Goal: Information Seeking & Learning: Learn about a topic

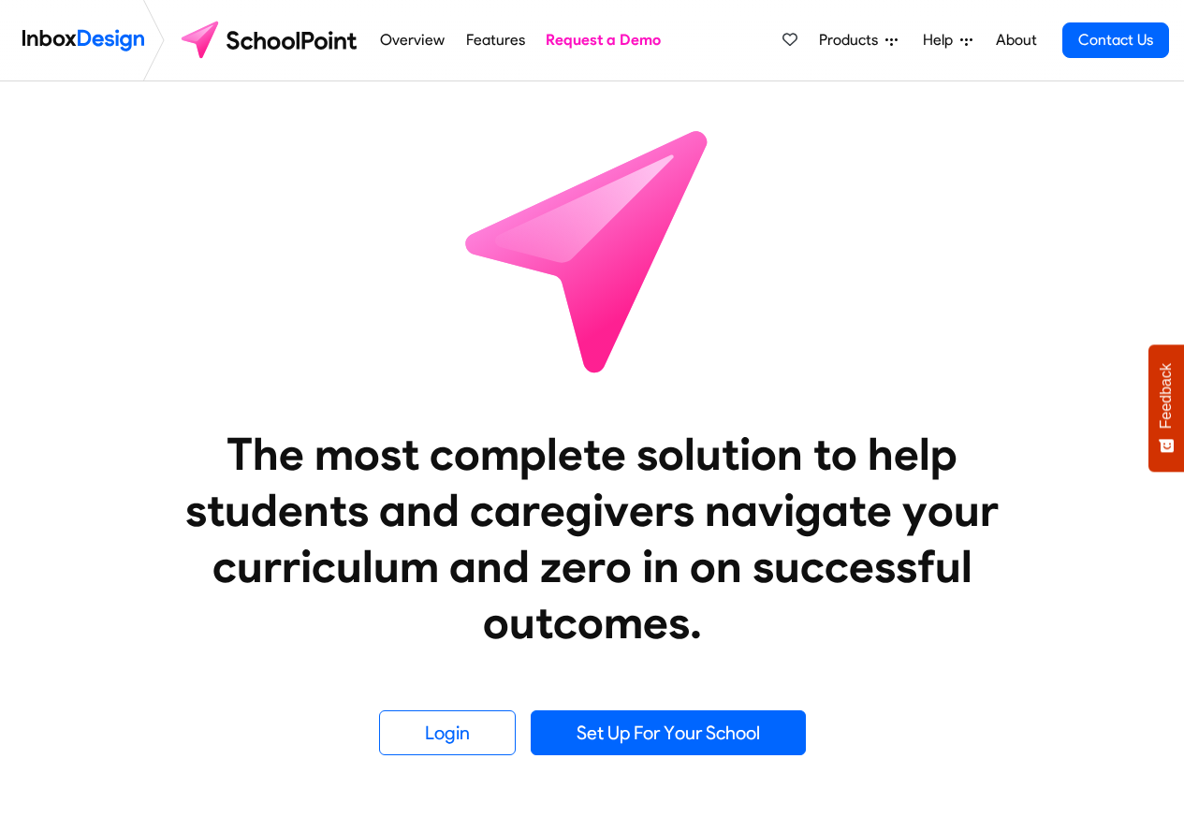
click at [844, 43] on span "Products" at bounding box center [852, 40] width 66 height 22
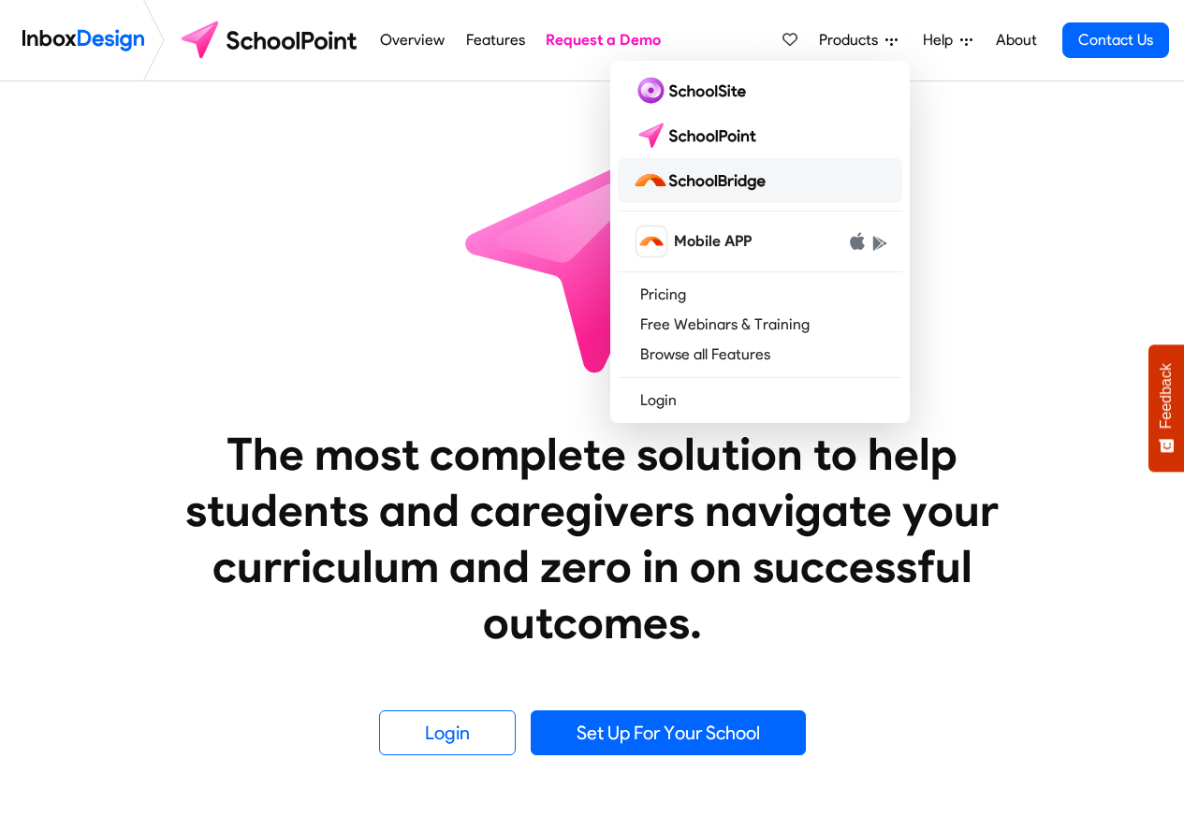
click at [708, 182] on img at bounding box center [703, 181] width 140 height 30
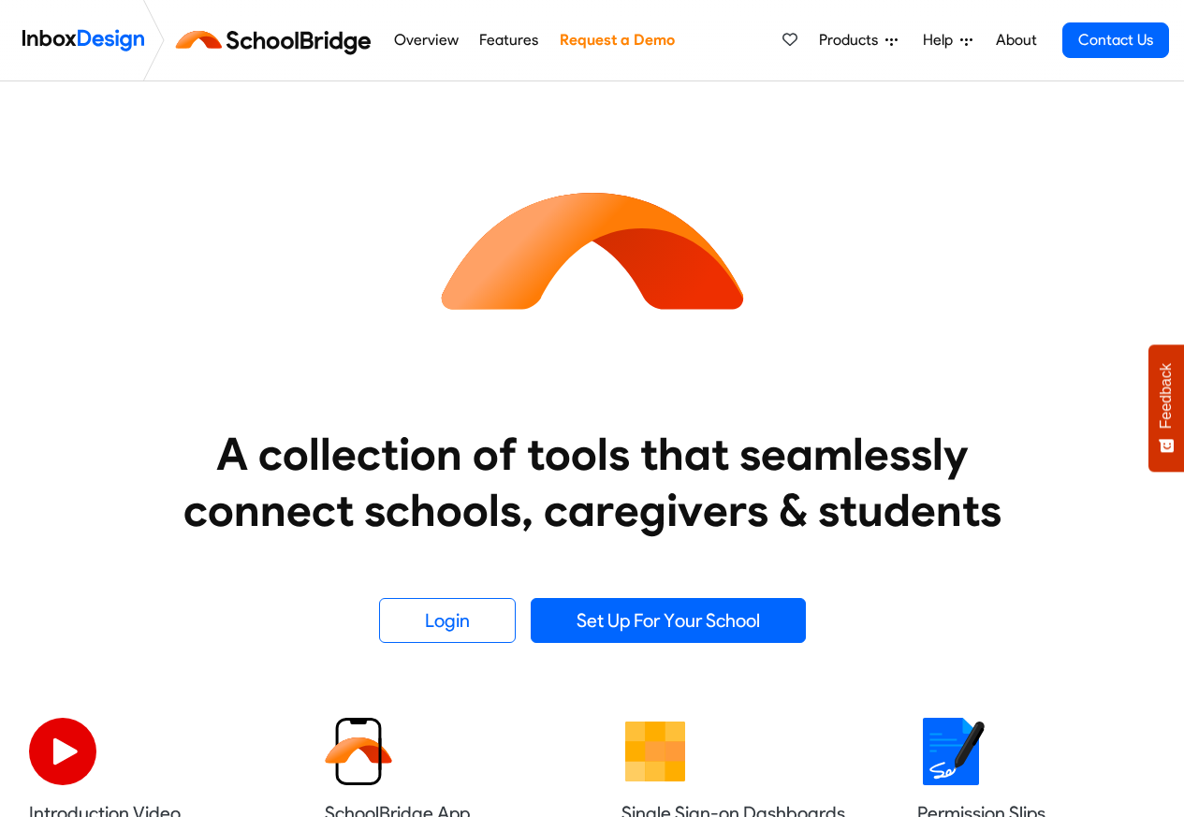
click at [859, 42] on span "Products" at bounding box center [852, 40] width 66 height 22
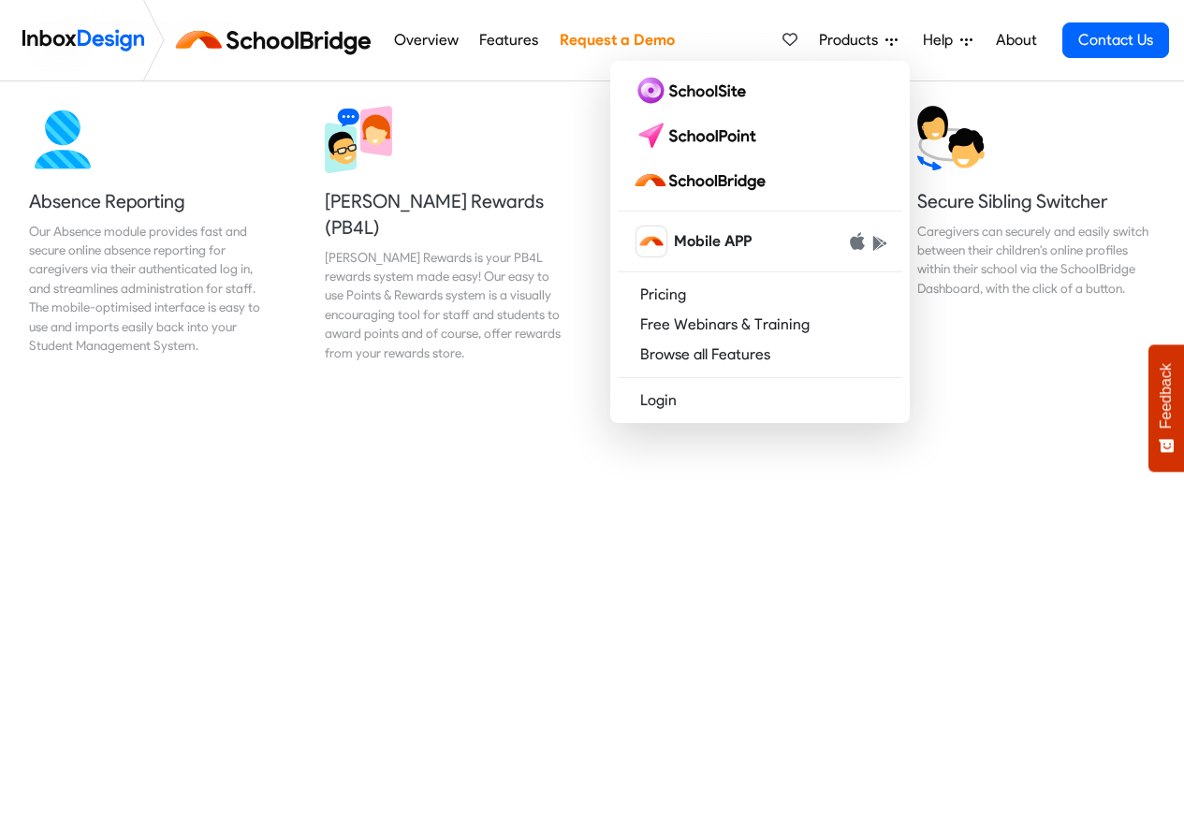
scroll to position [1348, 0]
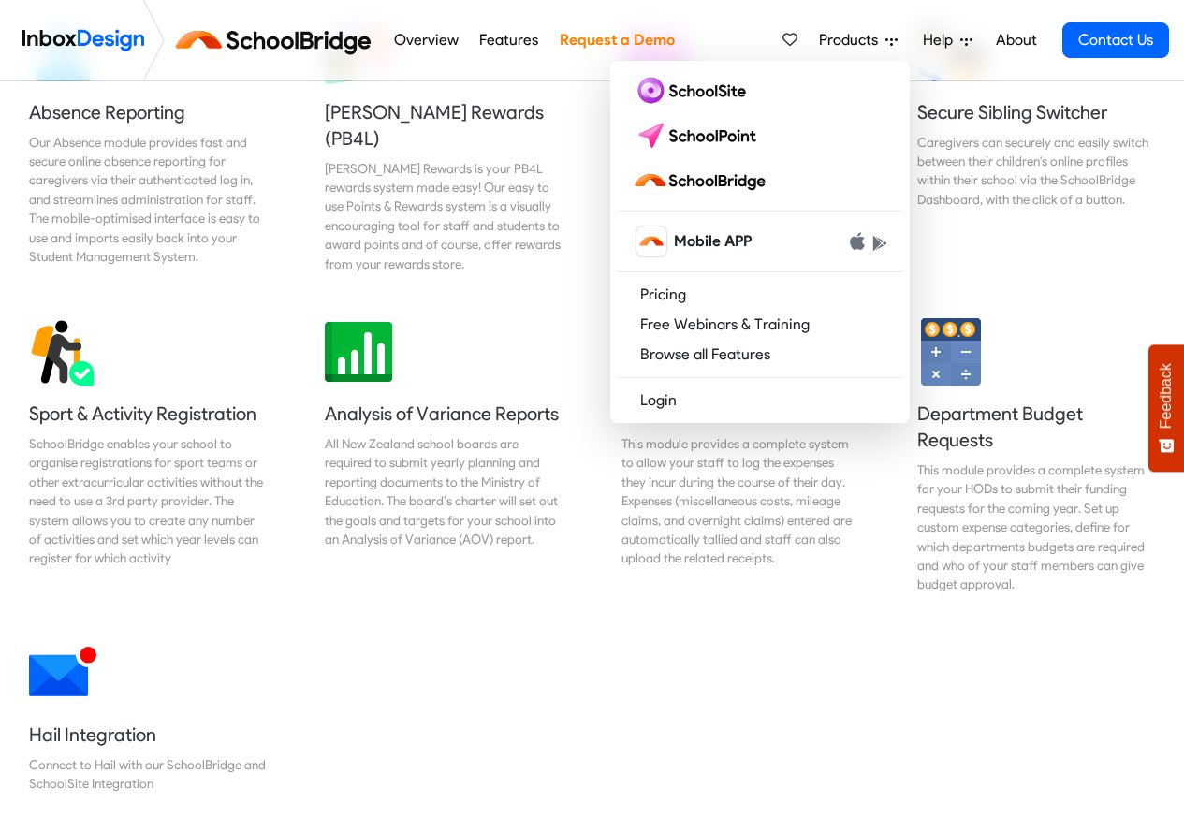
click at [1179, 10] on nav "Overview Features Request a Demo Products Mobile APP Pricing Free Webinars & Tr…" at bounding box center [592, 40] width 1184 height 81
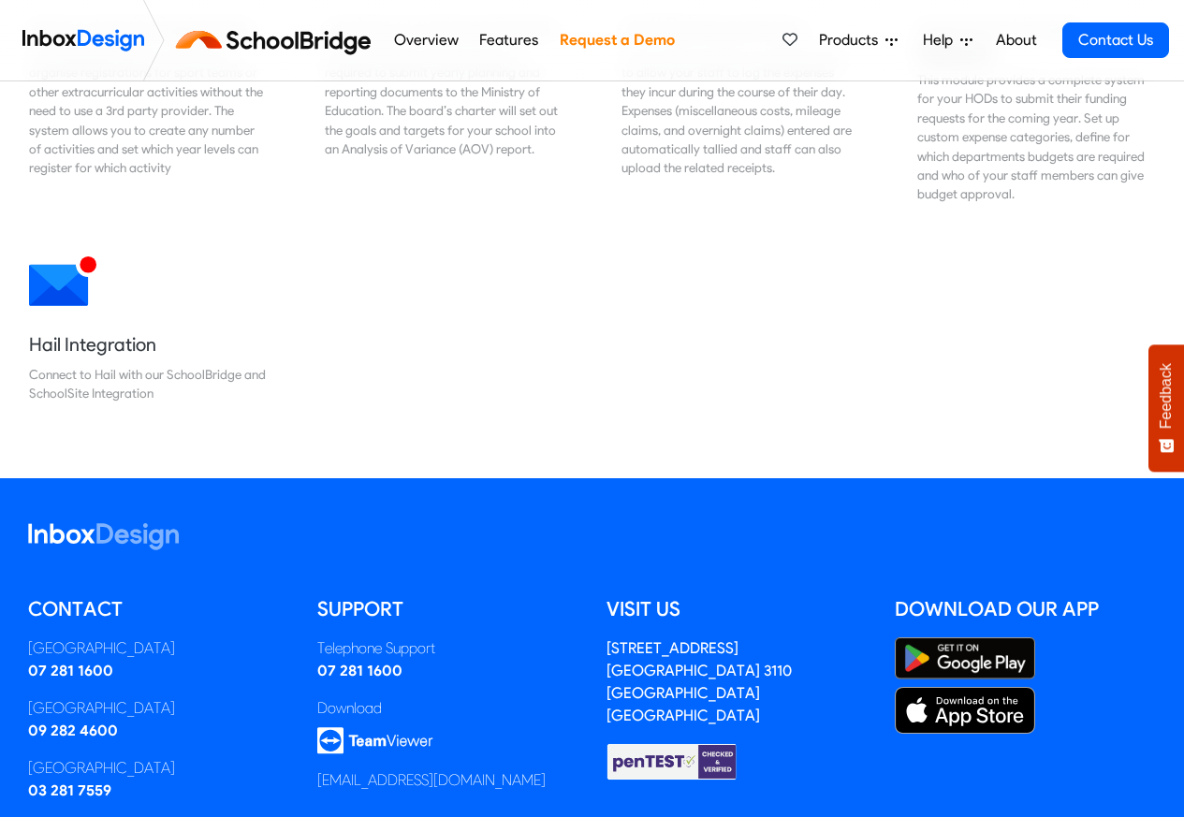
scroll to position [1189, 0]
